Goal: Information Seeking & Learning: Learn about a topic

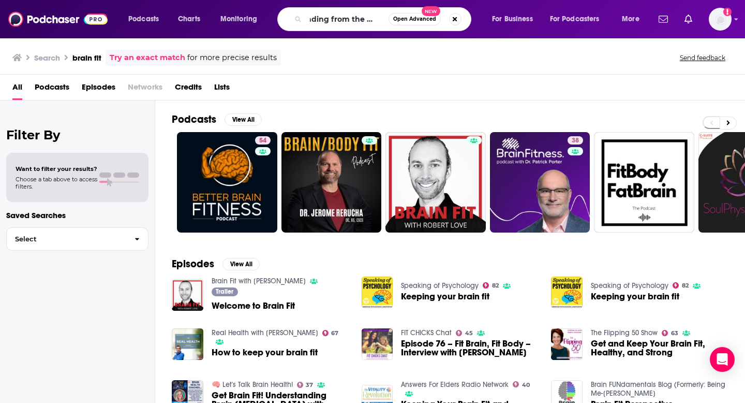
scroll to position [0, 13]
type input "leading from the heart"
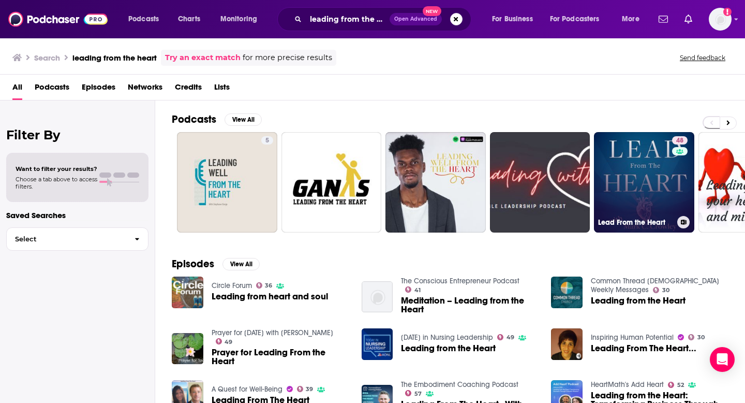
click at [620, 168] on link "48 Lead From the Heart" at bounding box center [644, 182] width 100 height 100
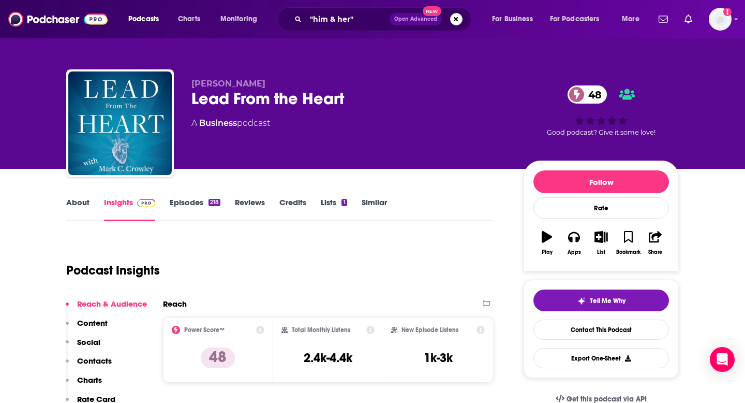
click at [194, 197] on link "Episodes 218" at bounding box center [195, 209] width 51 height 24
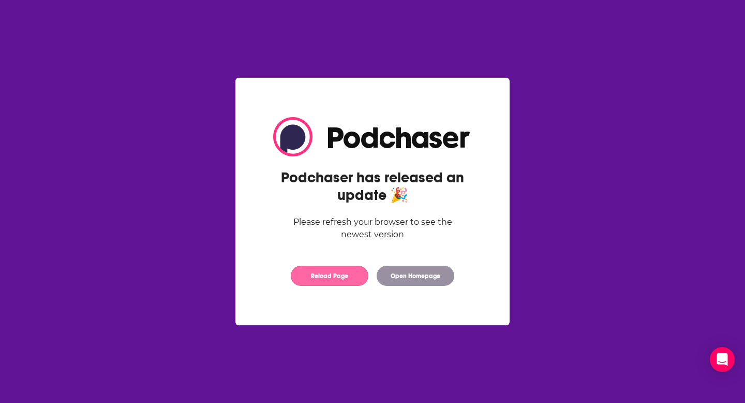
click at [338, 273] on button "Reload Page" at bounding box center [330, 276] width 78 height 20
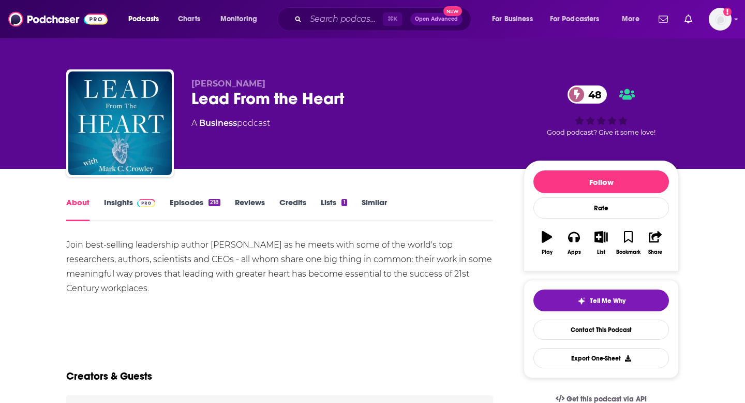
click at [188, 211] on link "Episodes 218" at bounding box center [195, 209] width 51 height 24
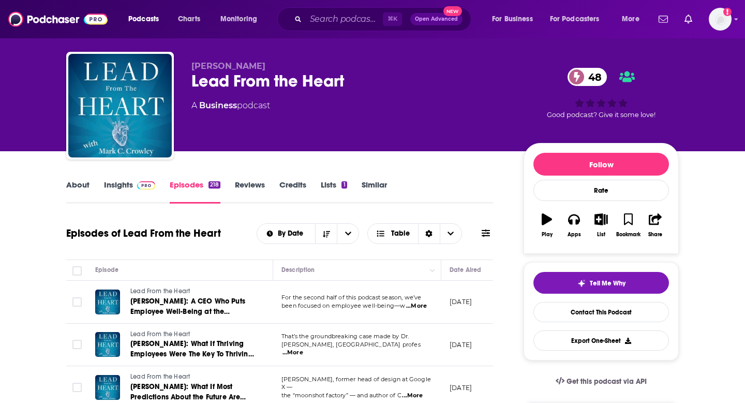
scroll to position [11, 0]
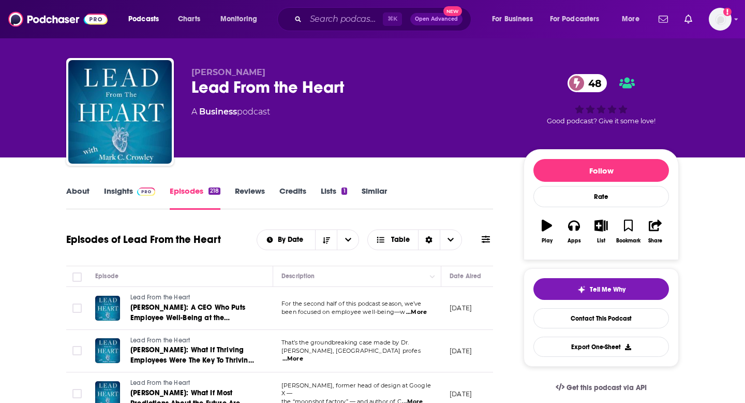
click at [123, 197] on link "Insights" at bounding box center [129, 198] width 51 height 24
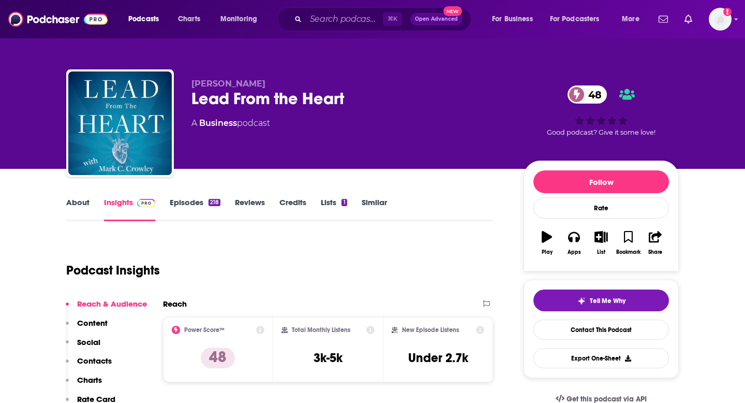
click at [183, 198] on link "Episodes 218" at bounding box center [195, 209] width 51 height 24
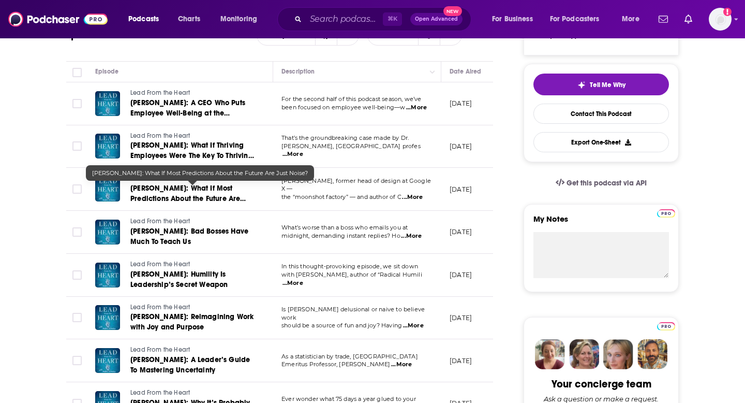
scroll to position [236, 0]
